Goal: Transaction & Acquisition: Subscribe to service/newsletter

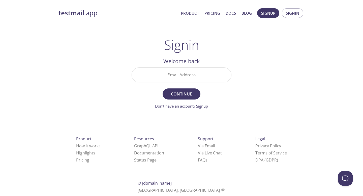
click at [192, 80] on input "Email Address" at bounding box center [181, 75] width 99 height 14
click at [288, 13] on span "Signin" at bounding box center [292, 13] width 13 height 7
click at [272, 15] on span "Signup" at bounding box center [268, 13] width 14 height 7
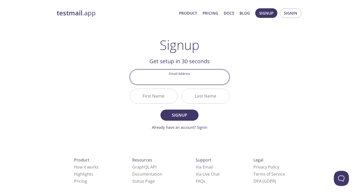
click at [177, 76] on input "Email Address" at bounding box center [179, 77] width 99 height 14
type input "[PERSON_NAME][EMAIL_ADDRESS][DOMAIN_NAME]"
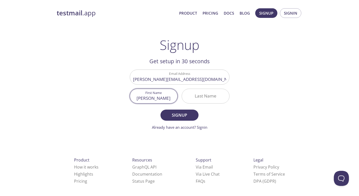
type input "[PERSON_NAME]"
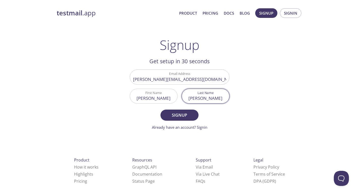
type input "[PERSON_NAME]"
click at [161, 110] on button "Signup" at bounding box center [180, 115] width 38 height 11
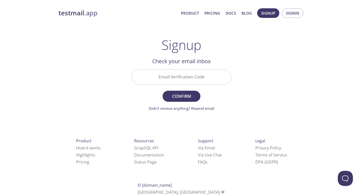
click at [187, 75] on input "Email Verification Code" at bounding box center [181, 77] width 99 height 14
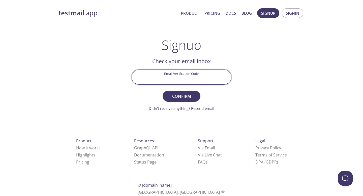
paste input "WZZQASQ"
type input "WZZQASQ"
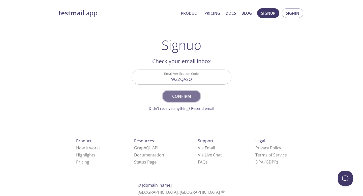
click at [183, 95] on span "Confirm" at bounding box center [181, 96] width 27 height 7
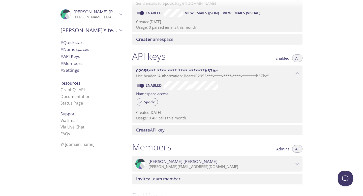
scroll to position [51, 0]
